Goal: Information Seeking & Learning: Find specific page/section

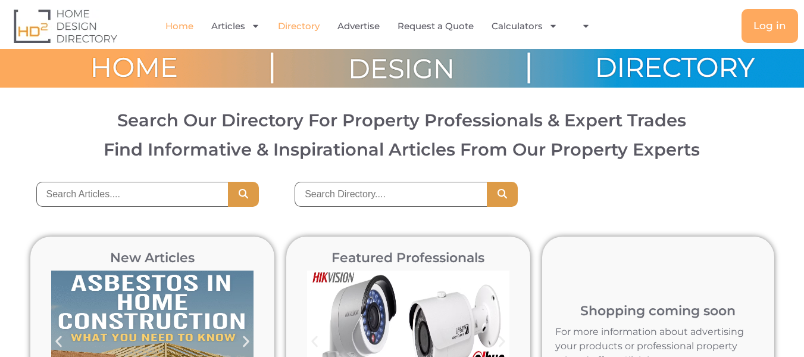
click at [294, 26] on link "Directory" at bounding box center [299, 26] width 42 height 27
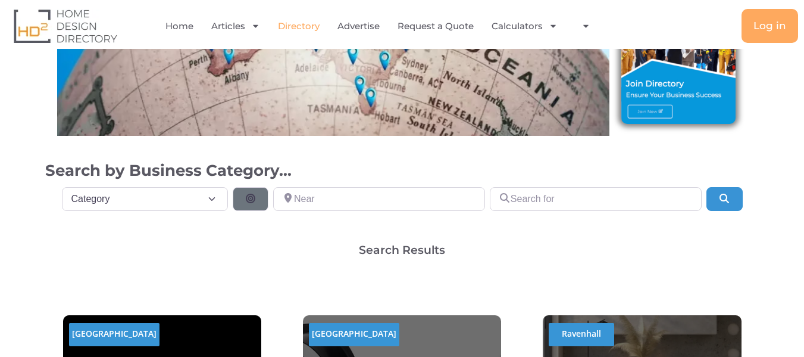
scroll to position [183, 0]
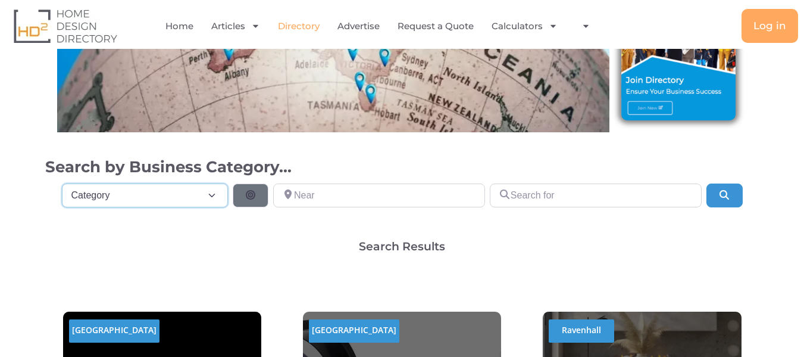
click at [205, 196] on select "Category Category Accounting Antenna Installation & Services Architects Bathroo…" at bounding box center [145, 195] width 167 height 24
select select "697"
click at [62, 183] on select "Category Category Accounting Antenna Installation & Services Architects Bathroo…" at bounding box center [145, 195] width 167 height 24
click at [342, 191] on input "Near" at bounding box center [379, 195] width 212 height 24
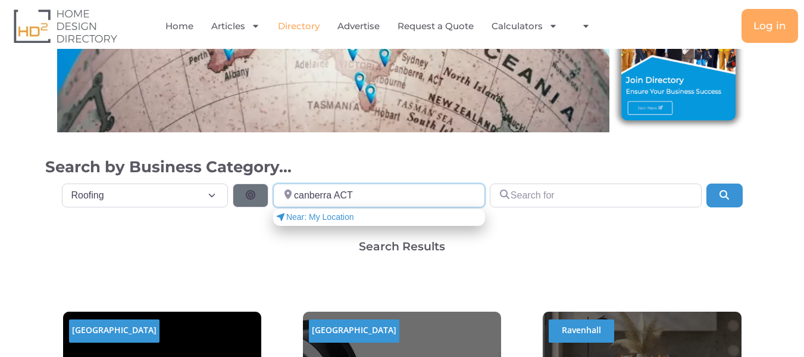
type input "canberra ACT"
click at [532, 196] on input "Search for" at bounding box center [596, 195] width 212 height 24
type input "alpha roofing"
click at [729, 193] on icon "Search" at bounding box center [725, 195] width 12 height 10
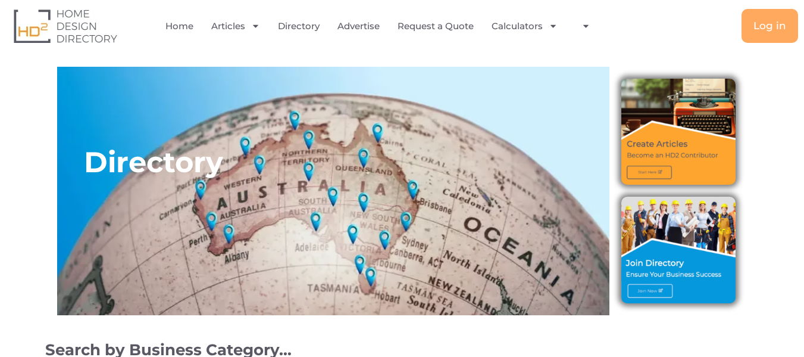
select select "697"
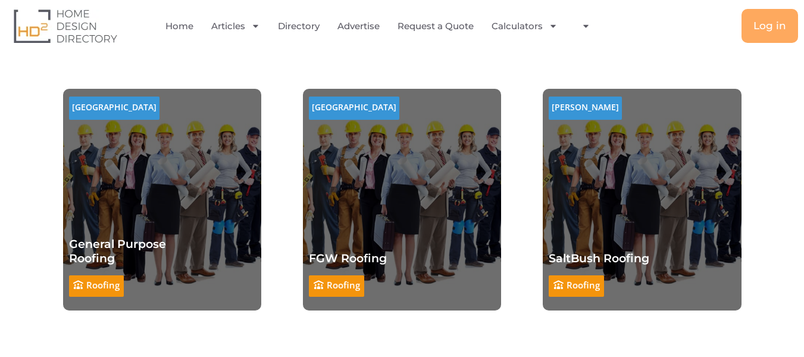
scroll to position [395, 0]
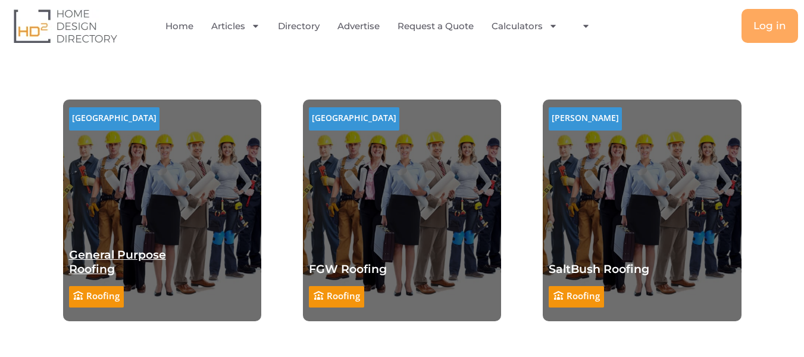
click at [99, 255] on link "General Purpose Roofing" at bounding box center [117, 262] width 97 height 28
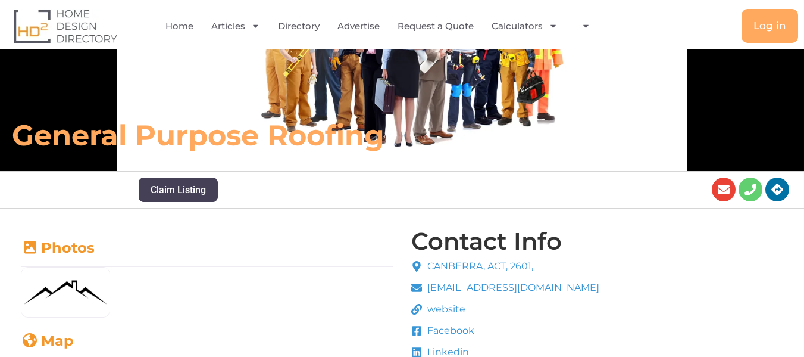
scroll to position [94, 0]
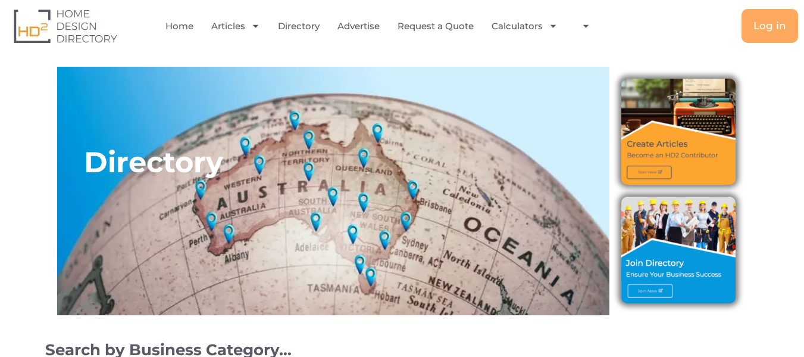
select select "697"
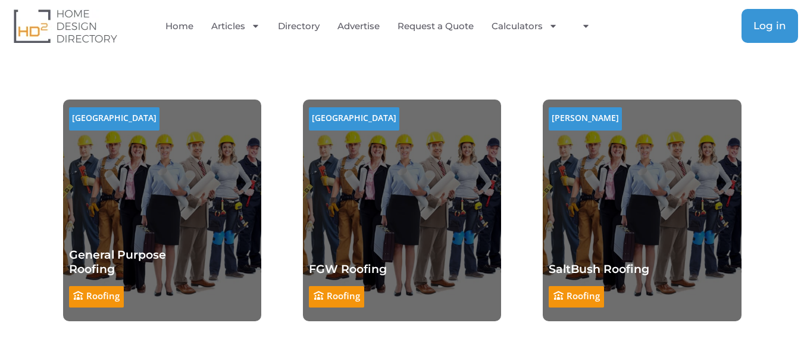
click at [773, 21] on span "Log in" at bounding box center [770, 26] width 33 height 10
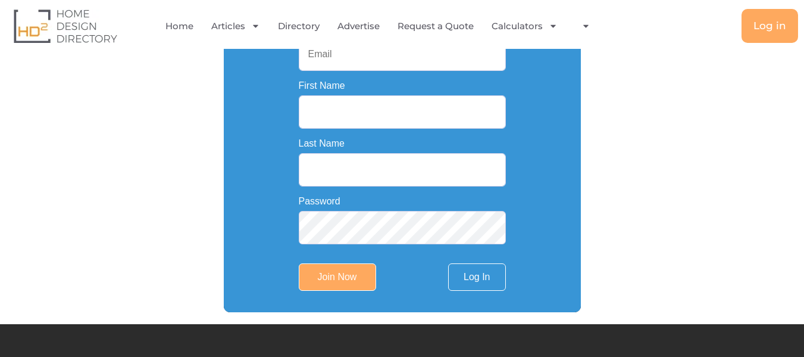
scroll to position [378, 0]
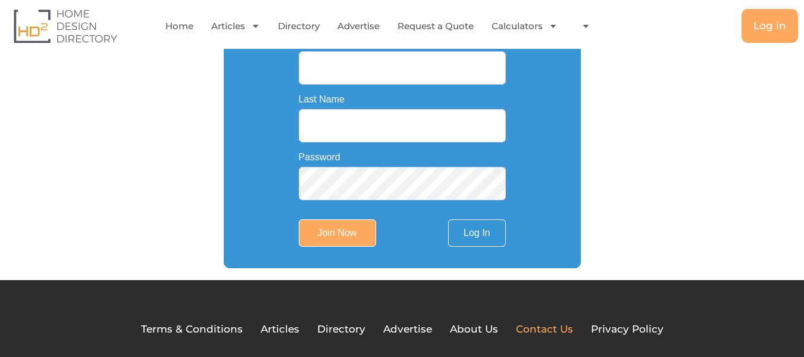
click at [529, 330] on span "Contact Us" at bounding box center [544, 328] width 57 height 15
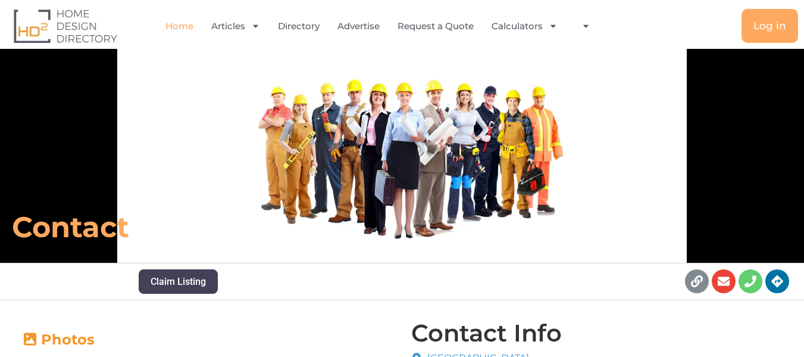
click at [185, 27] on link "Home" at bounding box center [180, 26] width 28 height 27
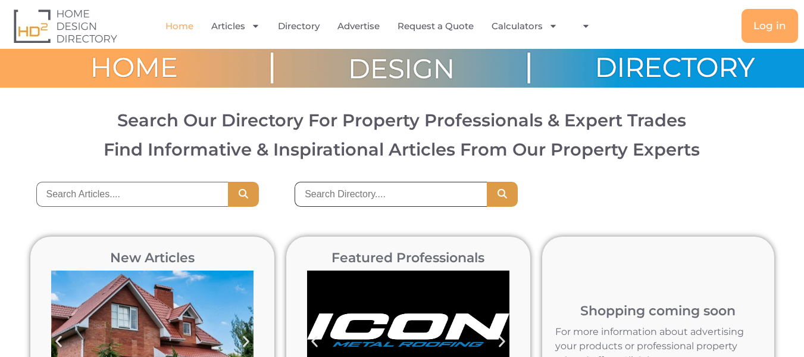
click at [351, 186] on input "search" at bounding box center [391, 194] width 192 height 25
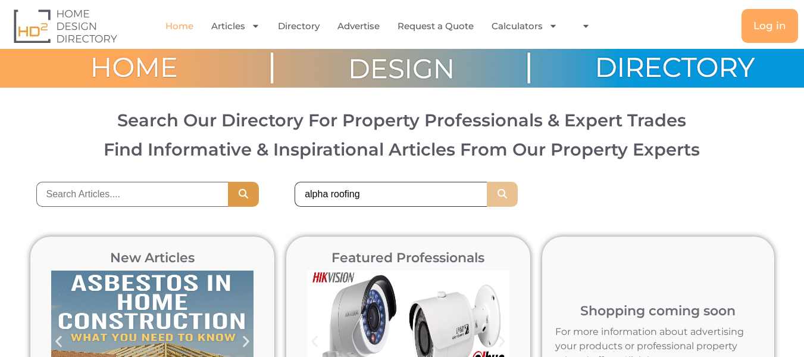
type input "alpha roofing"
click at [505, 193] on icon "Search" at bounding box center [503, 194] width 12 height 10
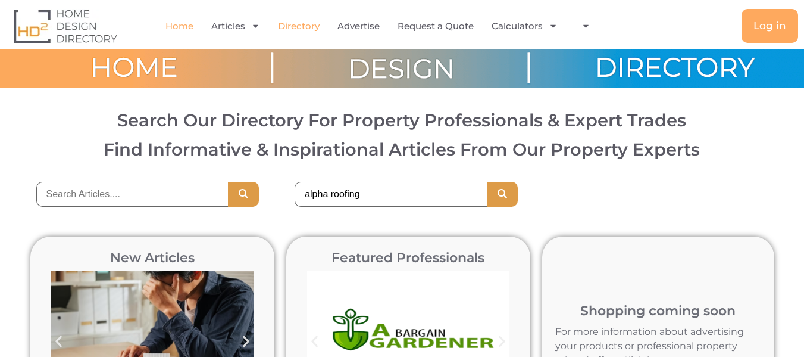
click at [310, 26] on link "Directory" at bounding box center [299, 26] width 42 height 27
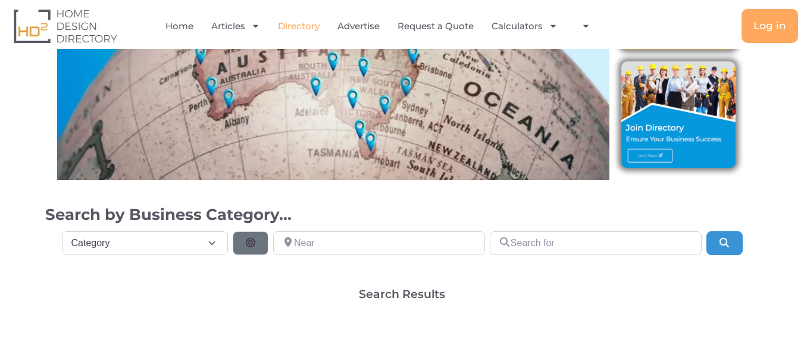
scroll to position [183, 0]
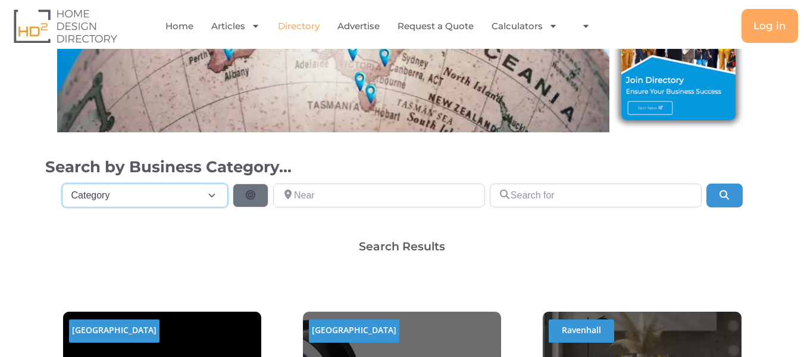
click at [209, 195] on select "Category Category Accounting Antenna Installation & Services Architects Bathroo…" at bounding box center [145, 195] width 167 height 24
select select "697"
click at [62, 183] on select "Category Category Accounting Antenna Installation & Services Architects Bathroo…" at bounding box center [145, 195] width 167 height 24
click at [338, 204] on input "Near" at bounding box center [379, 195] width 212 height 24
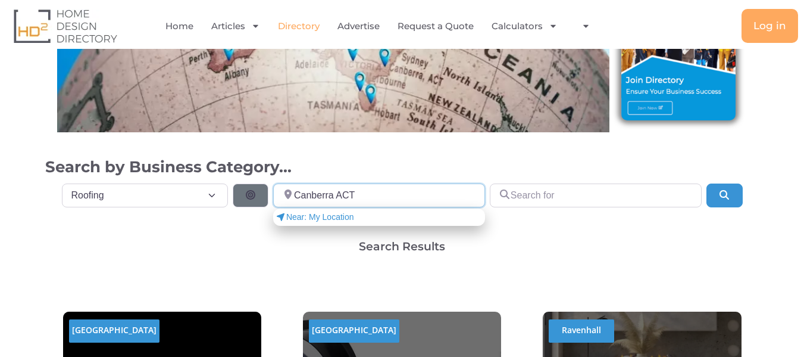
type input "Canberra ACT"
click at [536, 191] on input "Search for" at bounding box center [596, 195] width 212 height 24
type input "L"
drag, startPoint x: 644, startPoint y: 196, endPoint x: 431, endPoint y: 208, distance: 213.5
click at [431, 207] on div "Category Category Category Accounting Antenna Installation & Services Architect…" at bounding box center [402, 193] width 700 height 29
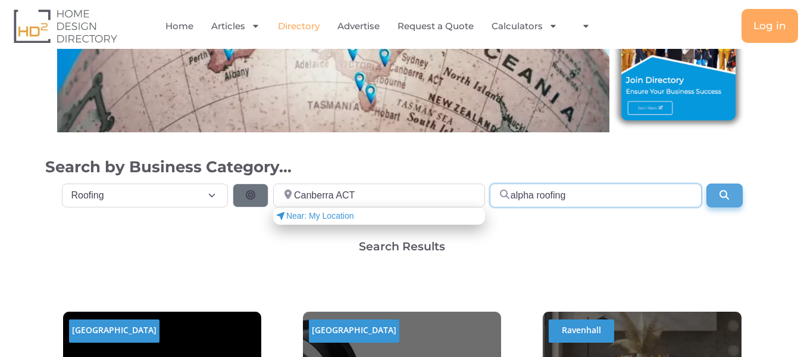
type input "alpha roofing"
click at [729, 200] on button "Search" at bounding box center [725, 195] width 36 height 24
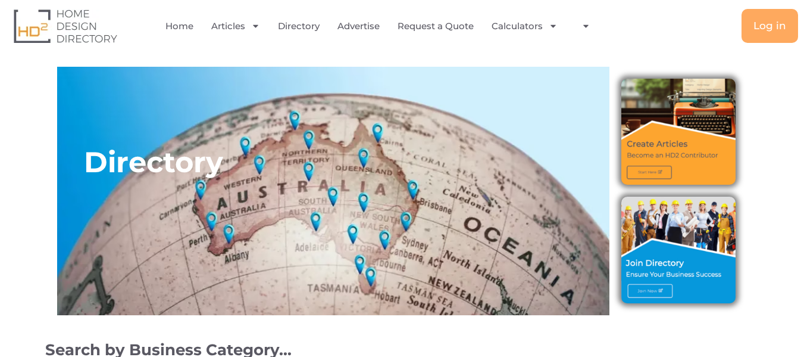
scroll to position [213, 0]
select select "697"
